Goal: Task Accomplishment & Management: Complete application form

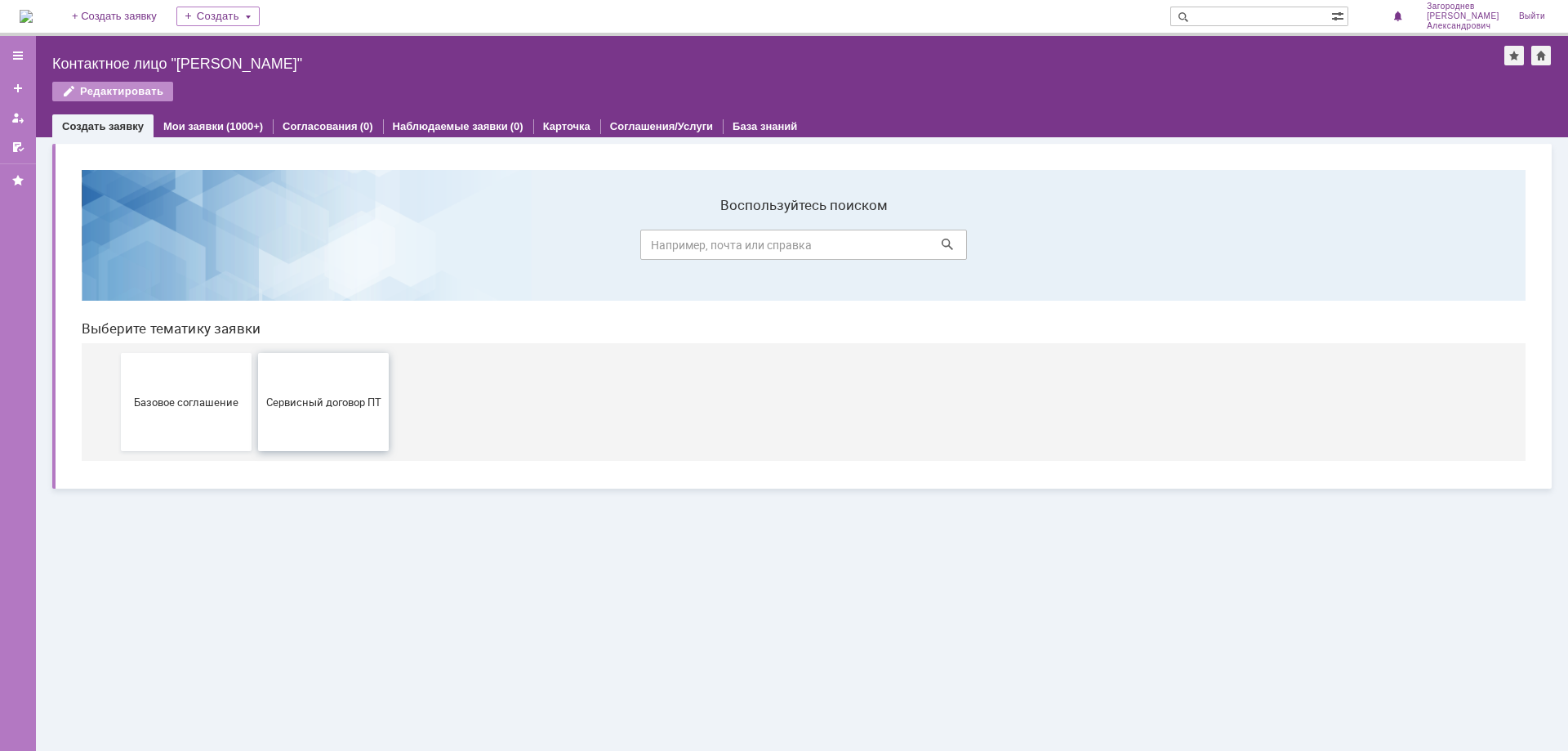
click at [332, 405] on span "Сервисный договор ПТ" at bounding box center [323, 401] width 121 height 12
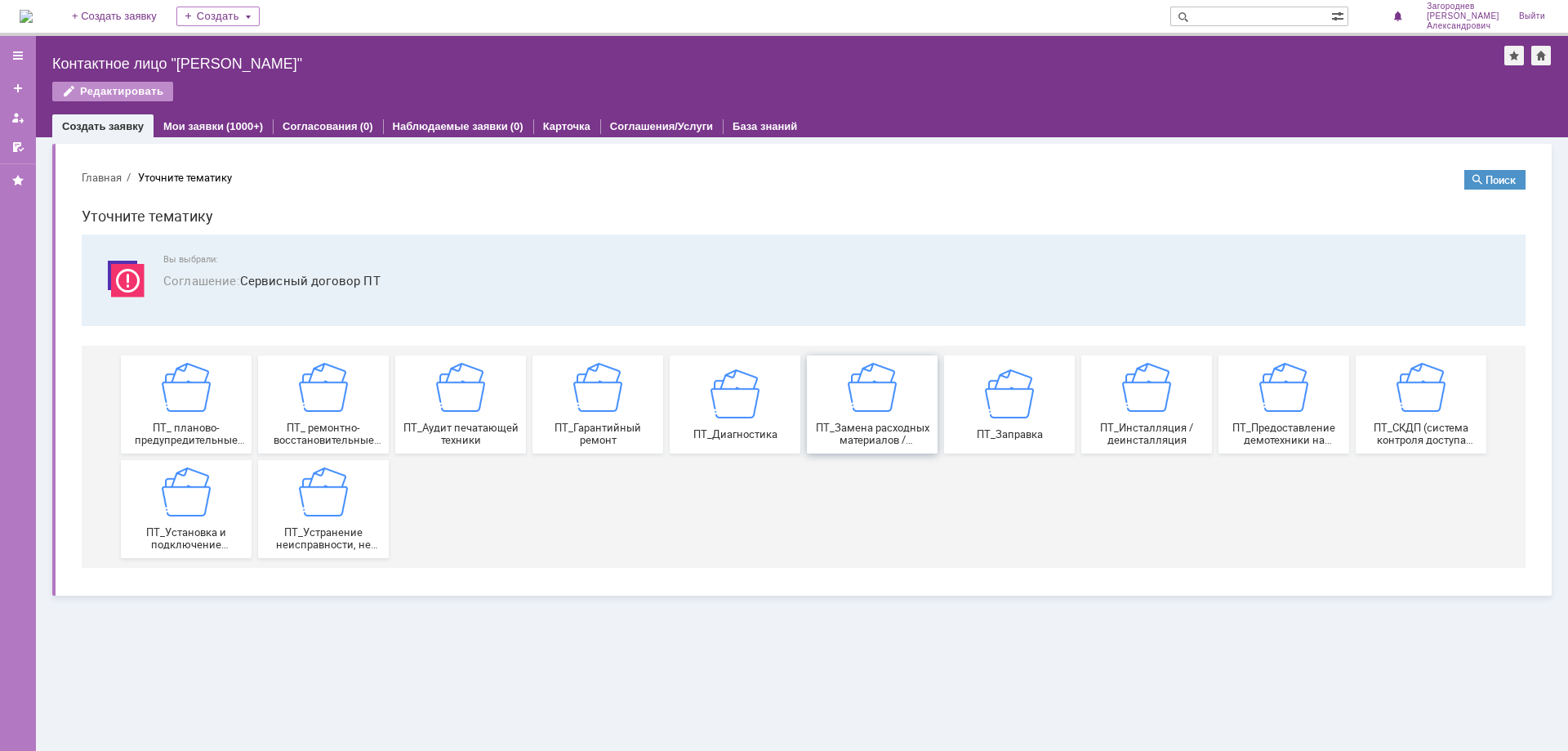
click at [915, 410] on div "ПТ_Замена расходных материалов / ресурсных деталей" at bounding box center [872, 405] width 121 height 83
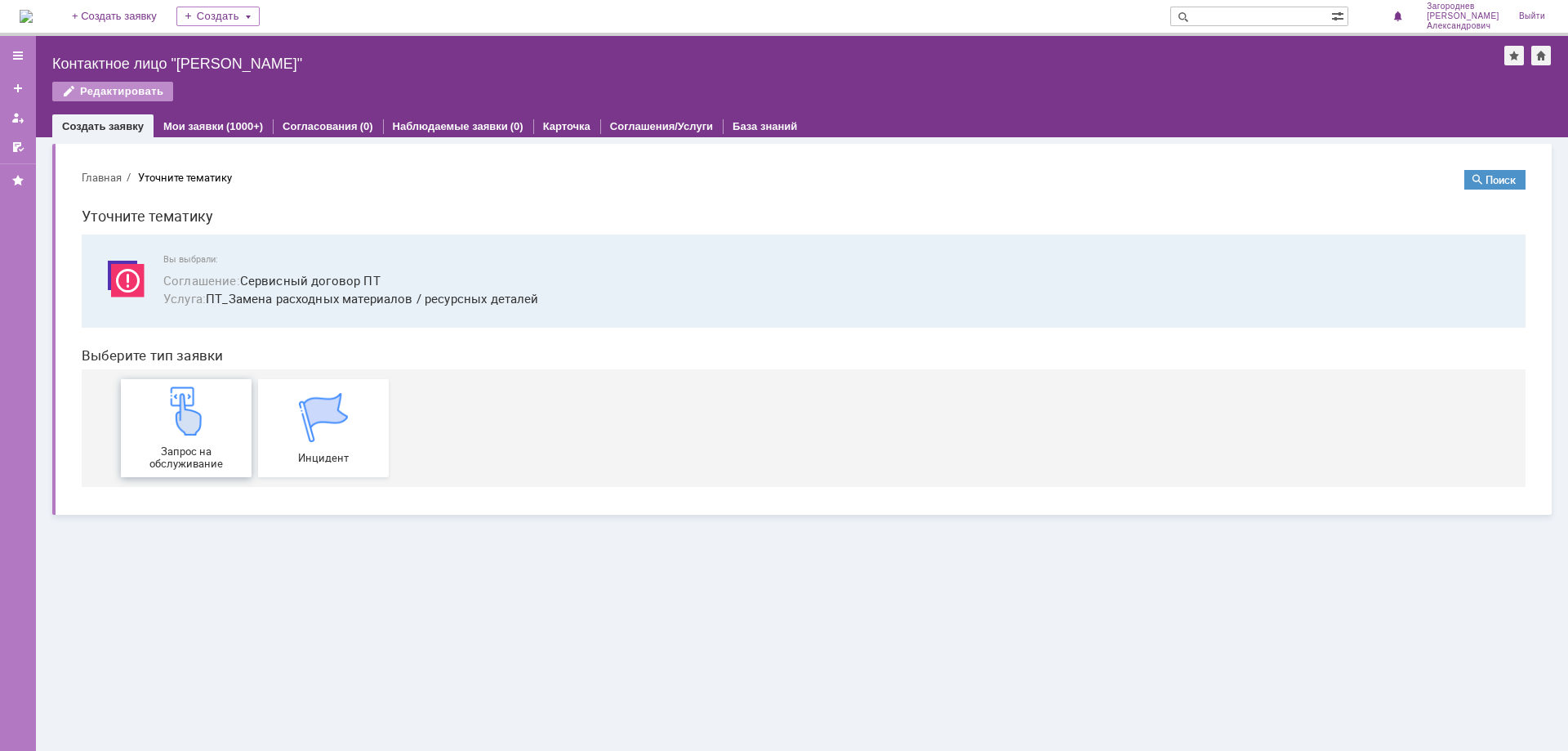
click at [224, 427] on div "Запрос на обслуживание" at bounding box center [186, 428] width 121 height 83
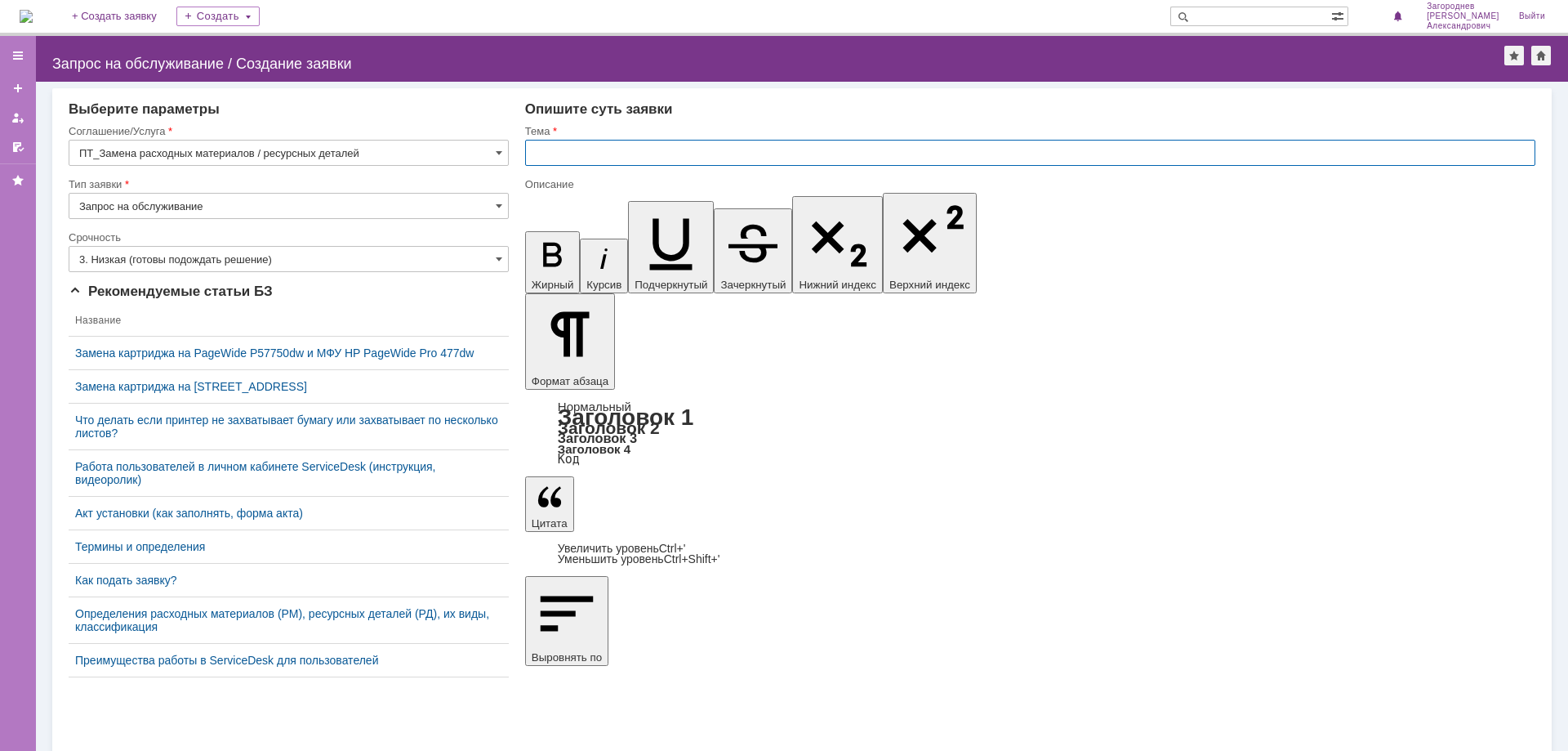
click at [620, 160] on input "text" at bounding box center [1031, 152] width 1010 height 26
type input "замена картриджа"
